Goal: Book appointment/travel/reservation

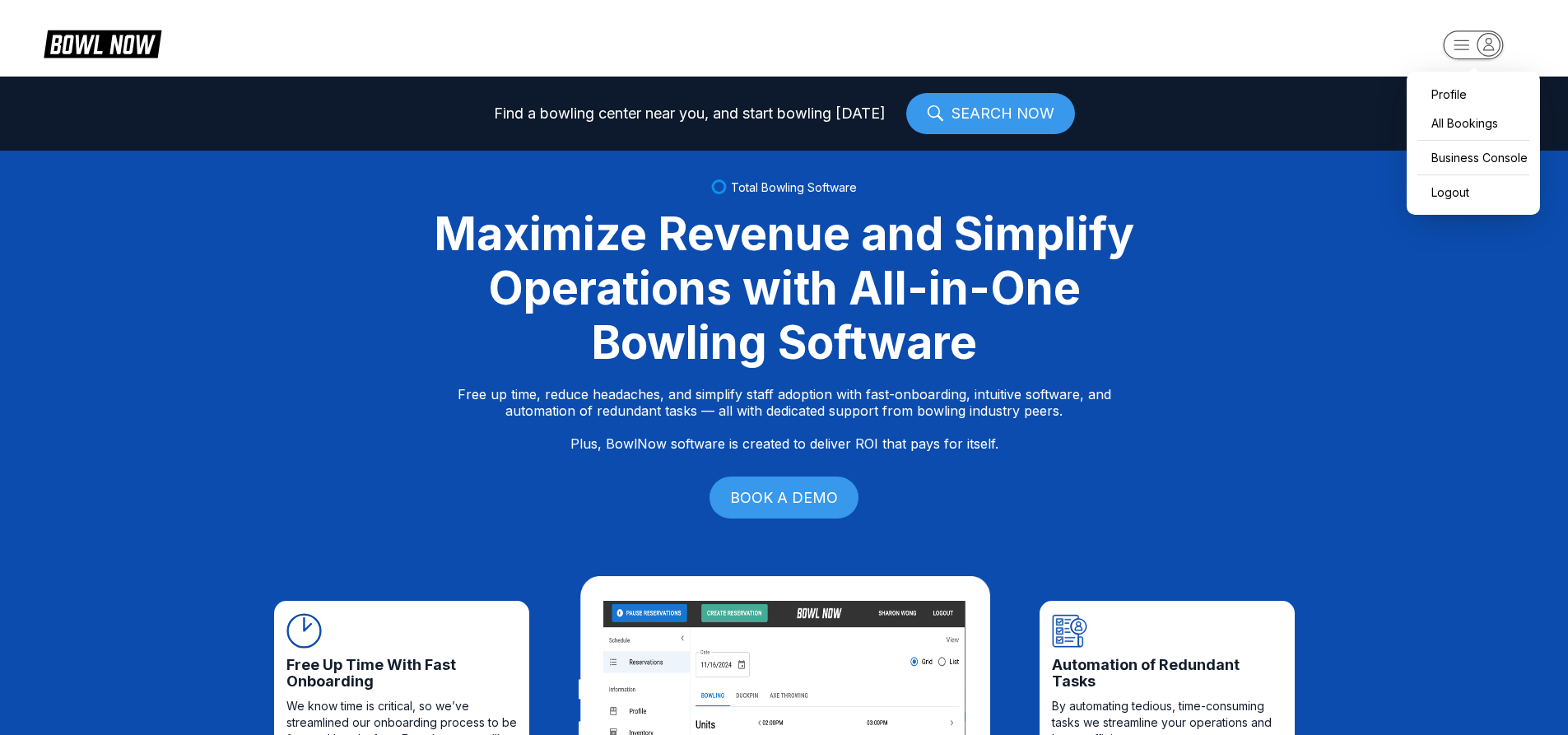
click at [1495, 54] on icon "button" at bounding box center [1489, 44] width 22 height 22
click at [1497, 164] on div "Business Console" at bounding box center [1473, 158] width 117 height 29
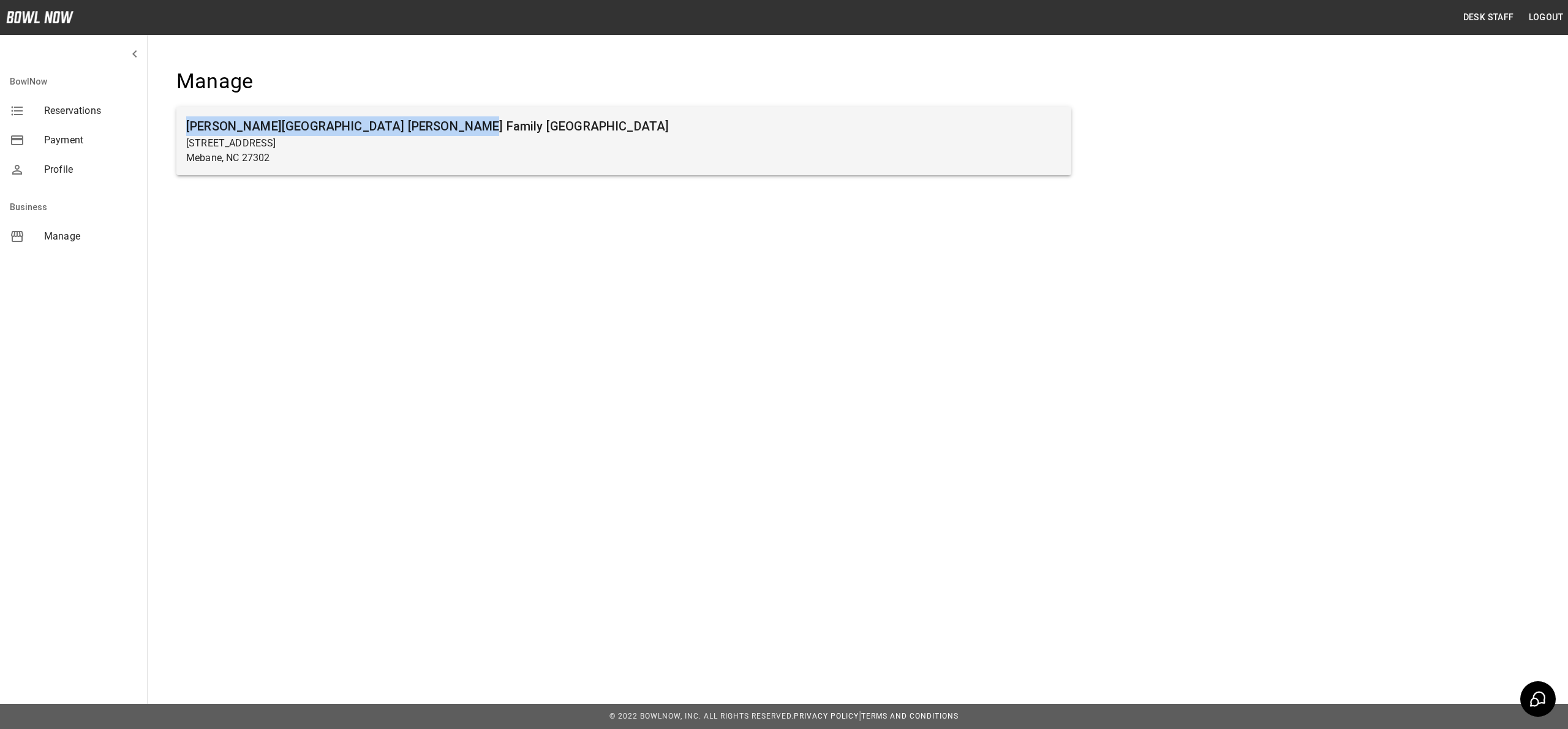
drag, startPoint x: 507, startPoint y: 94, endPoint x: 488, endPoint y: 124, distance: 35.5
click at [491, 116] on div "[GEOGRAPHIC_DATA][PERSON_NAME] [PERSON_NAME] Family [GEOGRAPHIC_DATA] [STREET_A…" at bounding box center [624, 128] width 934 height 160
click at [488, 146] on p "[STREET_ADDRESS]" at bounding box center [624, 143] width 875 height 15
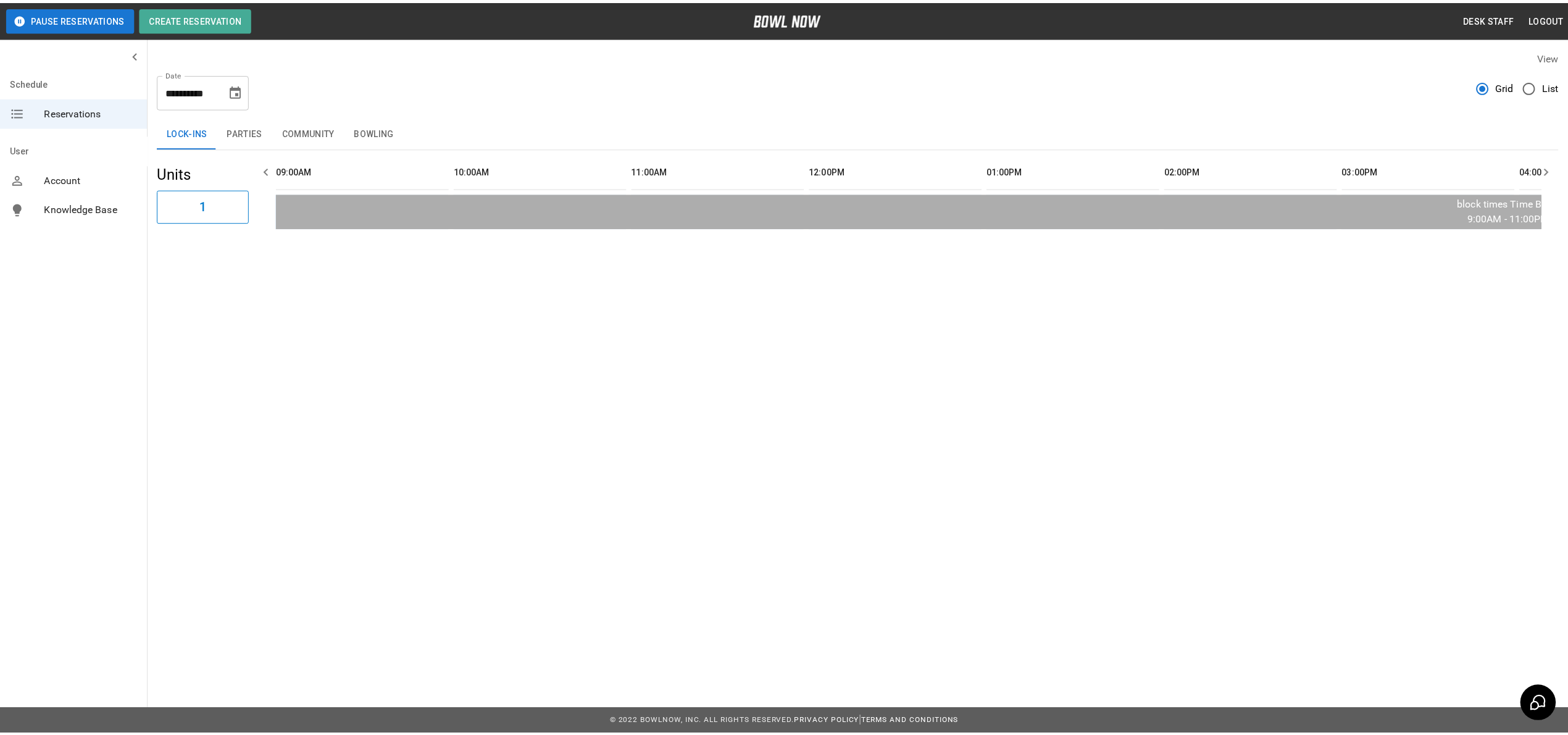
scroll to position [0, 1432]
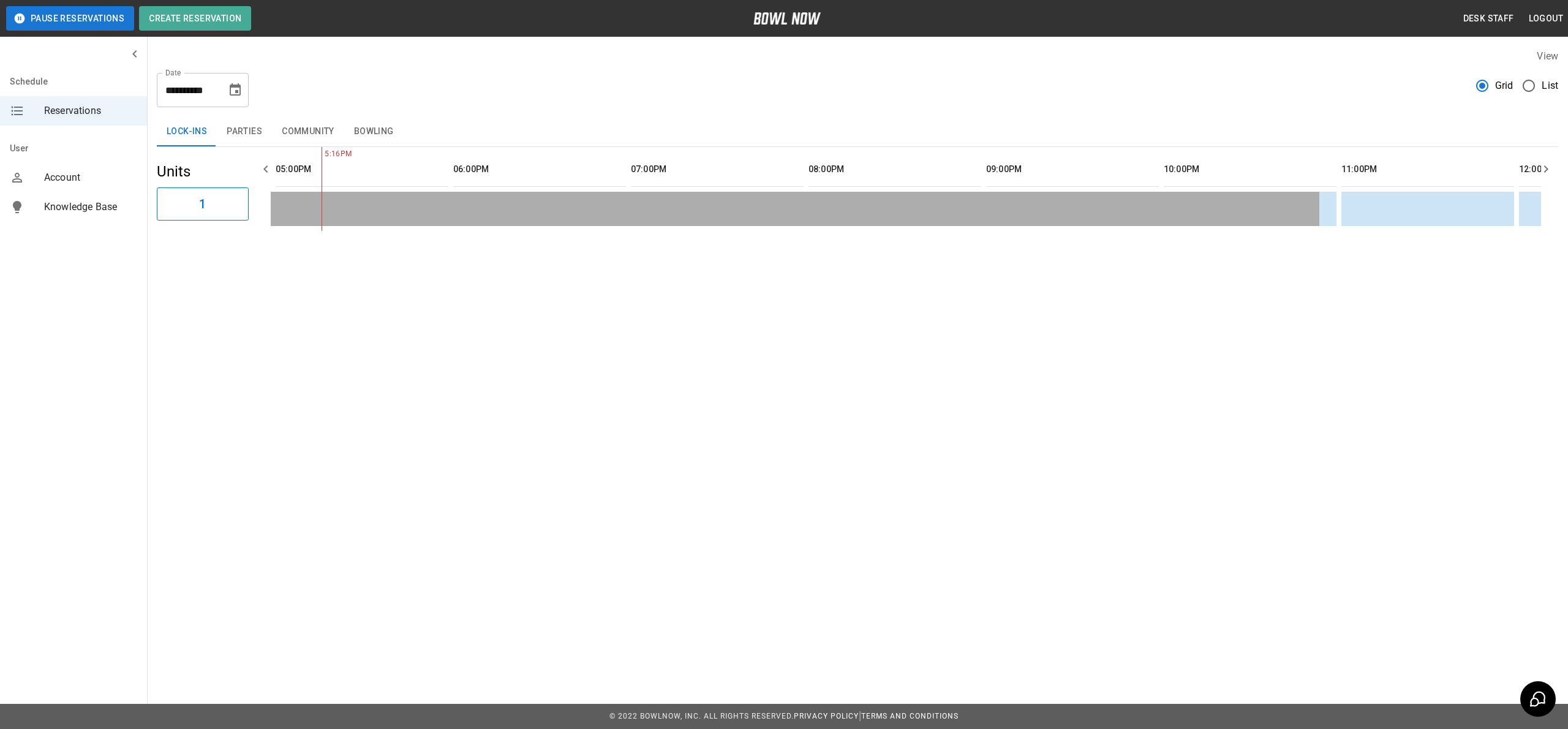
click at [231, 96] on icon "Choose date, selected date is Sep 3, 2025" at bounding box center [235, 90] width 15 height 15
click at [216, 199] on button "11" at bounding box center [212, 200] width 22 height 22
type input "**********"
click at [238, 94] on icon "Choose date, selected date is Sep 11, 2025" at bounding box center [235, 89] width 11 height 12
click at [204, 204] on button "11" at bounding box center [212, 200] width 22 height 22
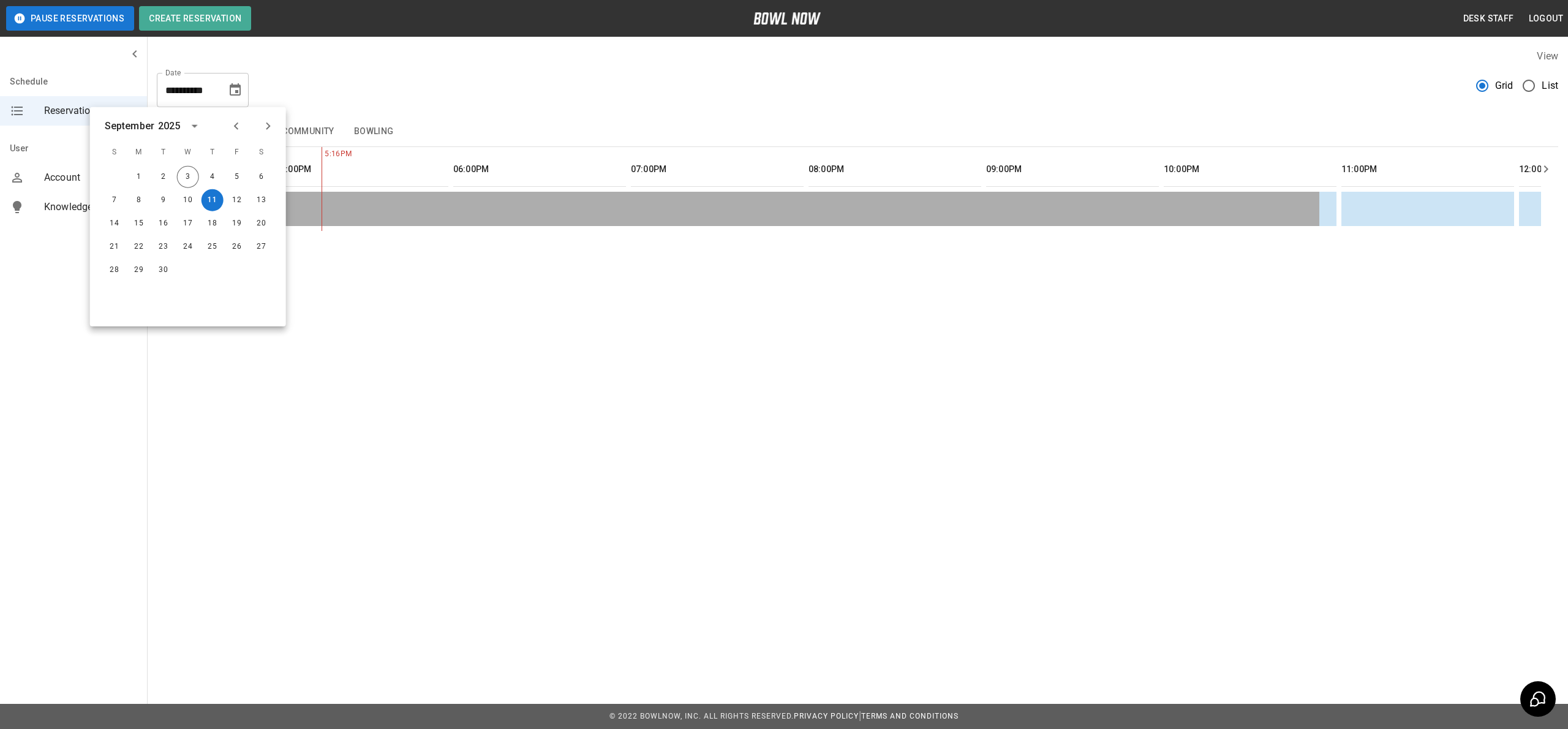
click at [378, 131] on button "Bowling" at bounding box center [374, 131] width 60 height 29
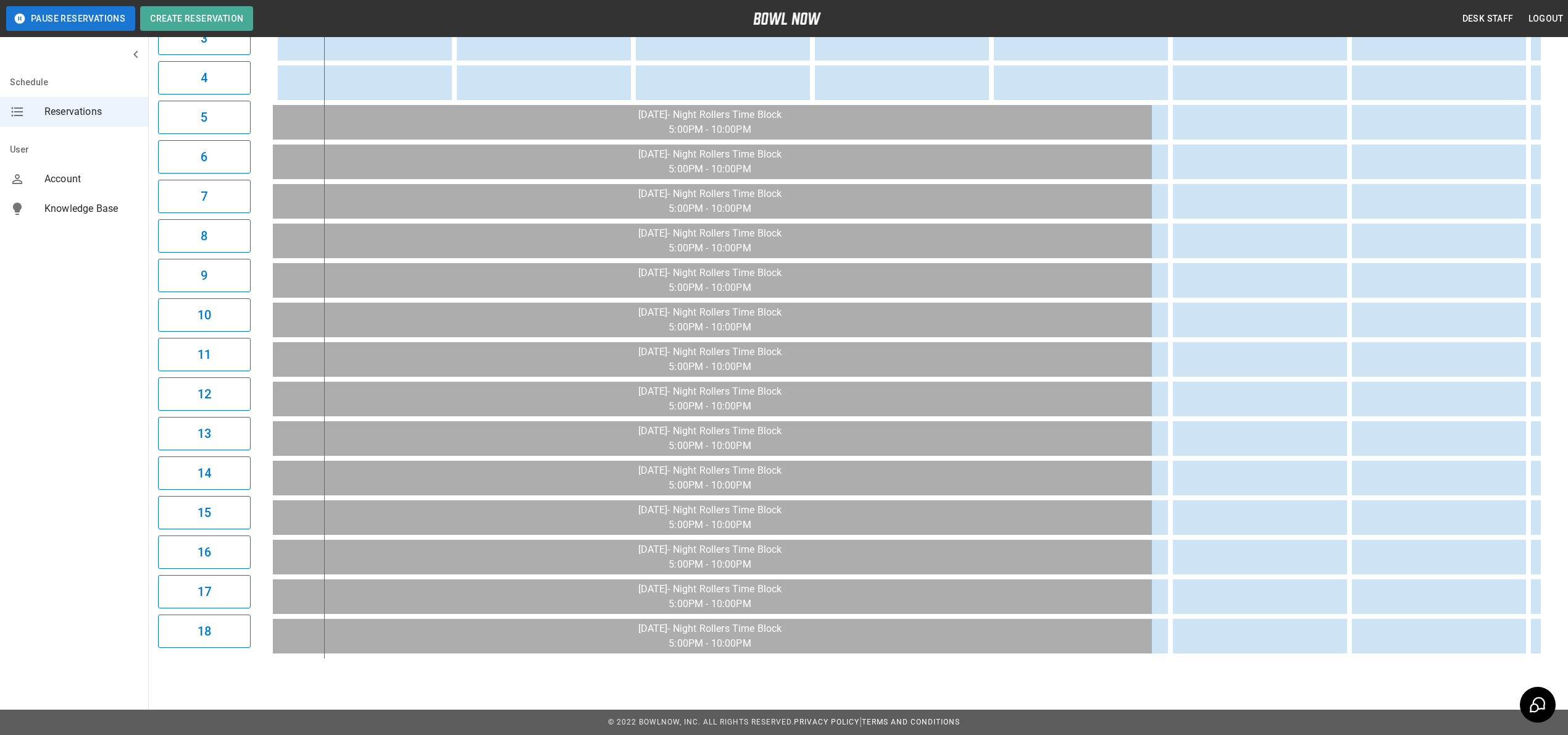
scroll to position [258, 0]
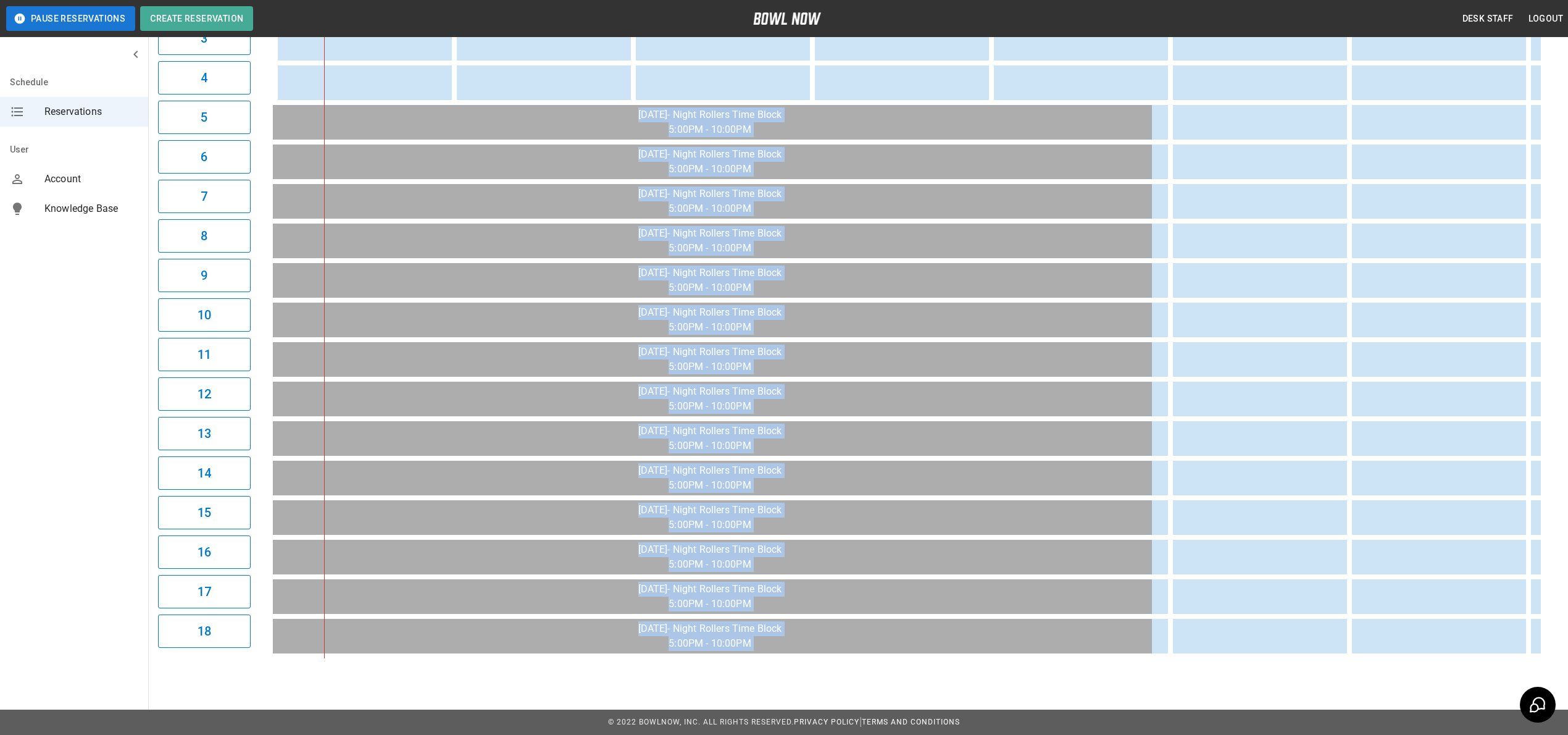
drag, startPoint x: 974, startPoint y: 658, endPoint x: 813, endPoint y: 685, distance: 163.2
click at [813, 685] on div "**********" at bounding box center [784, 244] width 1568 height 981
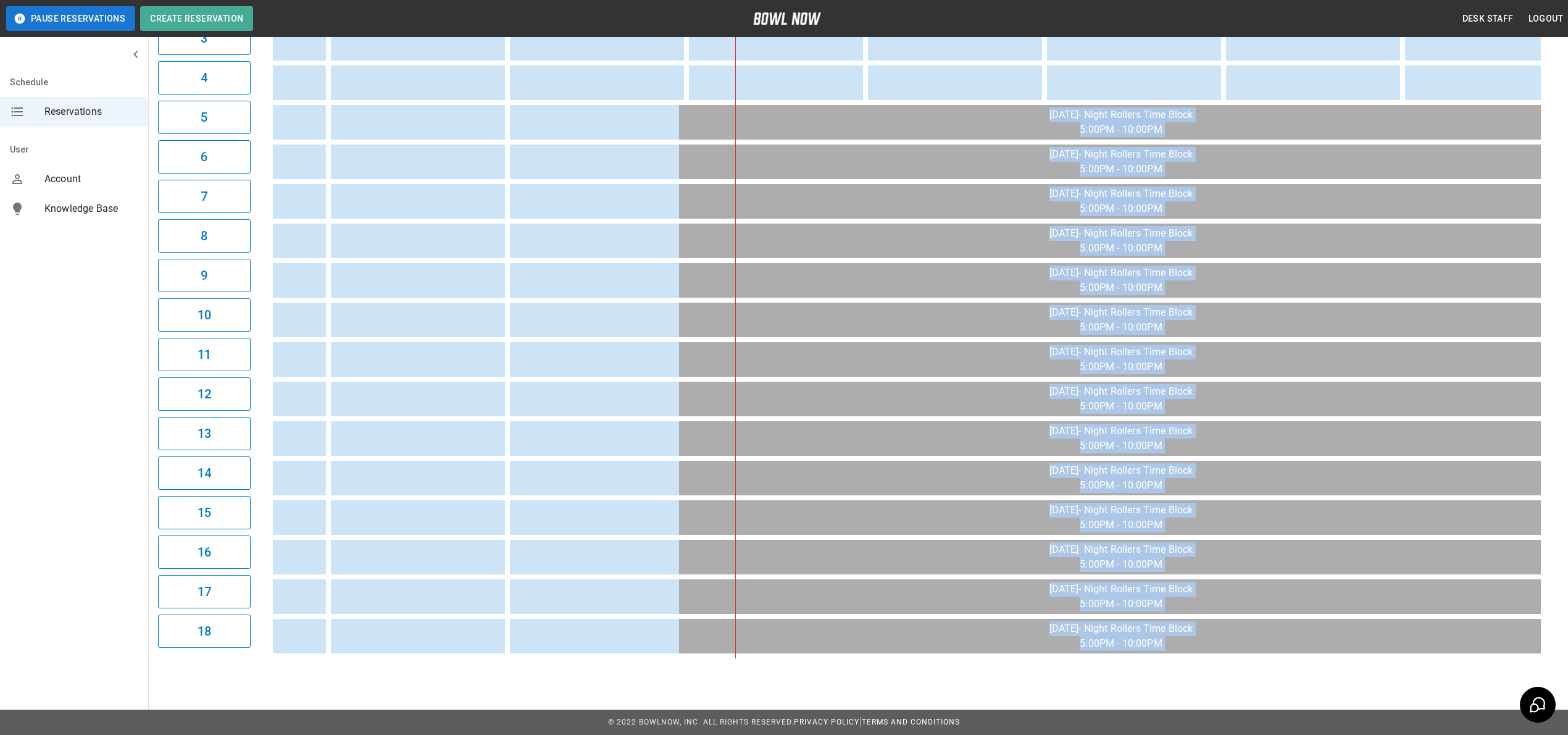
scroll to position [0, 0]
